Goal: Check status: Check status

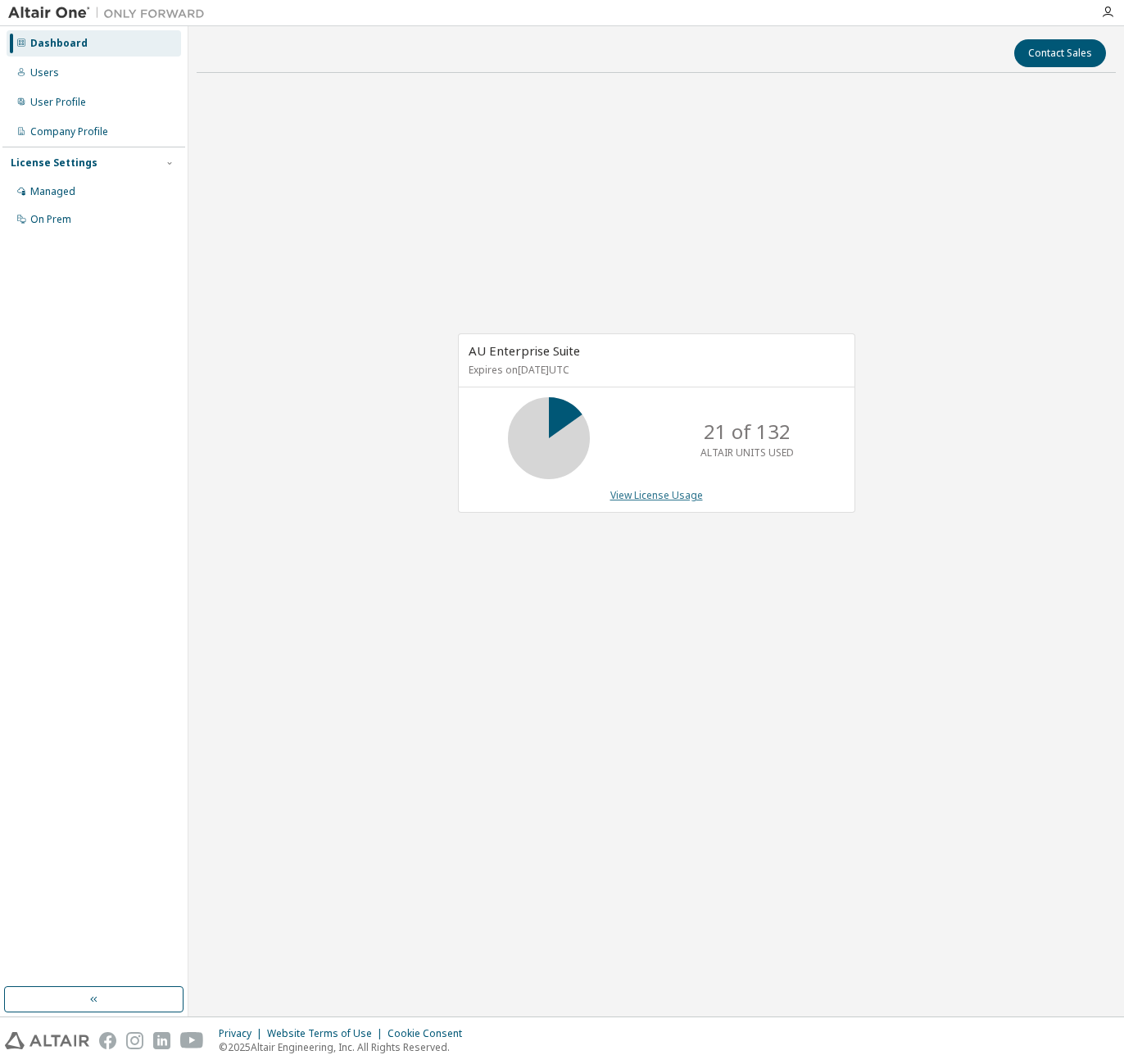
click at [633, 495] on link "View License Usage" at bounding box center [656, 495] width 93 height 14
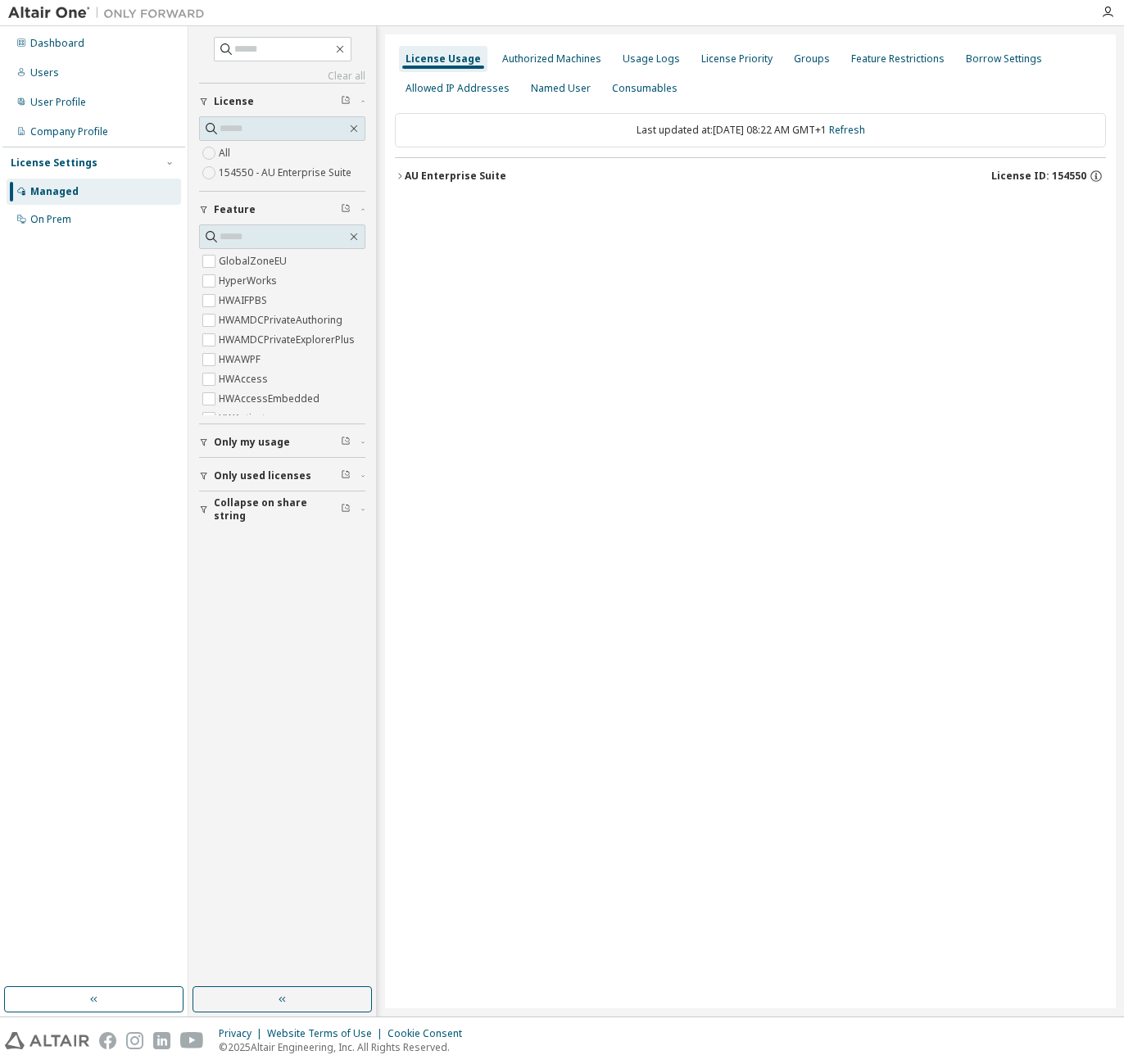
click at [400, 175] on icon "button" at bounding box center [399, 176] width 10 height 10
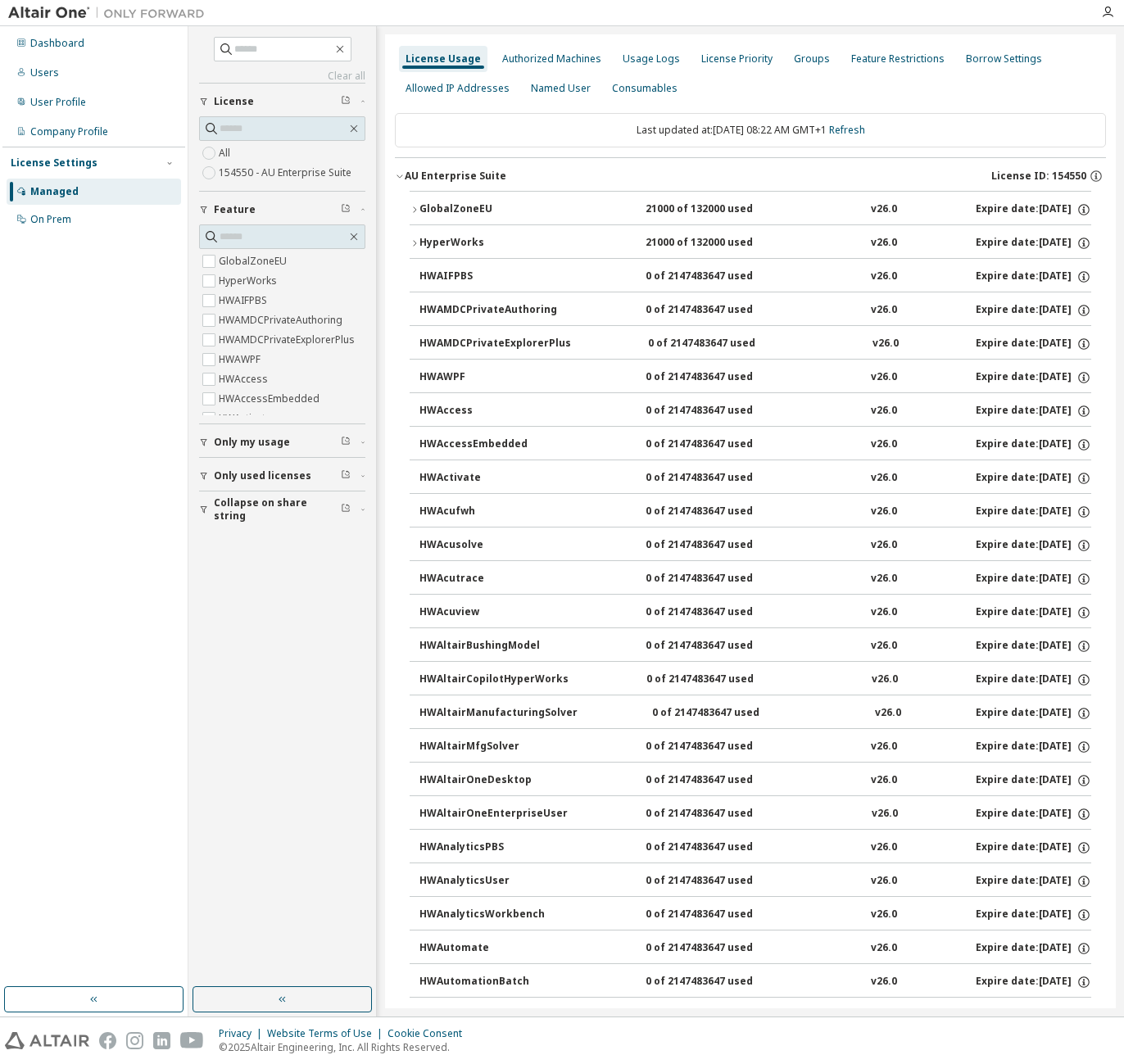
click at [416, 209] on icon "button" at bounding box center [414, 210] width 3 height 6
